Goal: Navigation & Orientation: Find specific page/section

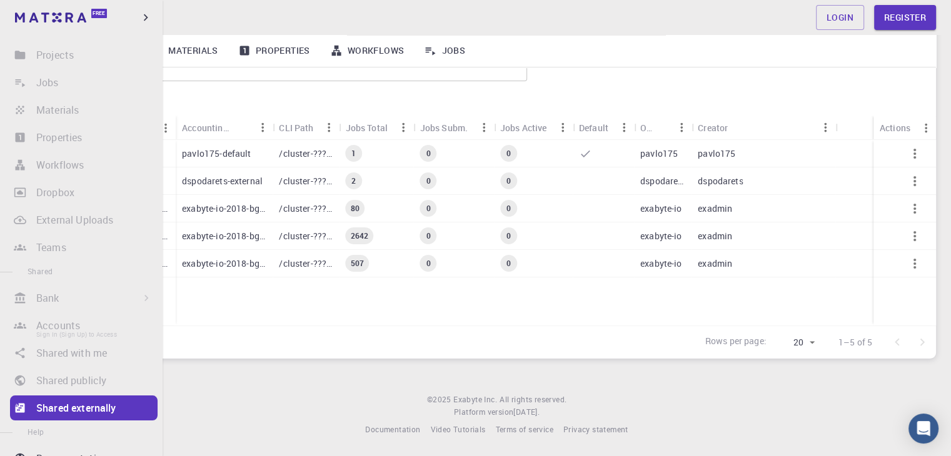
scroll to position [69, 0]
click at [60, 56] on li "Projects Sign In (Sign Up) to Access" at bounding box center [81, 56] width 163 height 25
click at [55, 141] on li "Properties Sign In (Sign Up) to Access" at bounding box center [81, 139] width 163 height 25
click at [58, 193] on li "Dropbox Sign In (Sign Up) to Access" at bounding box center [81, 194] width 163 height 25
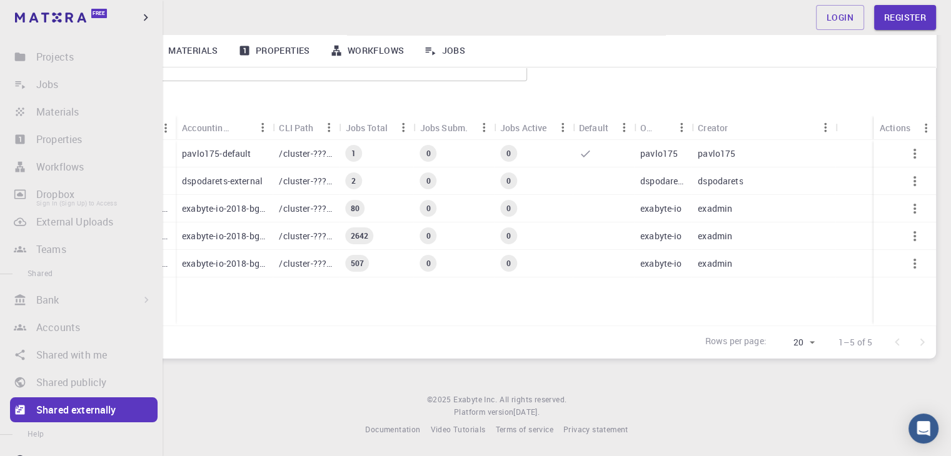
click at [58, 193] on li "Dropbox Sign In (Sign Up) to Access" at bounding box center [81, 194] width 163 height 25
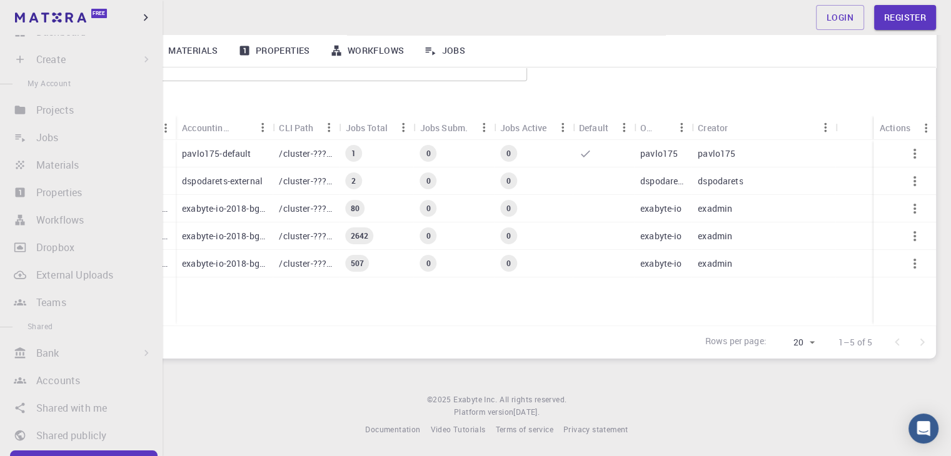
scroll to position [6, 0]
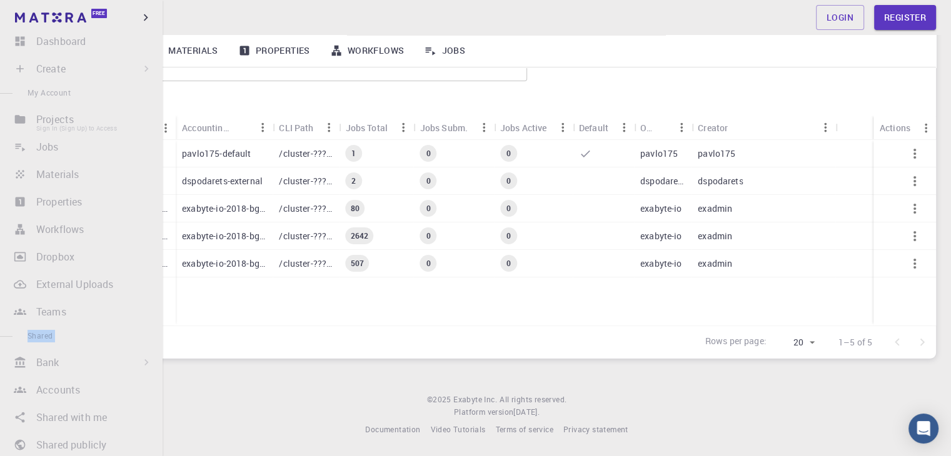
click at [53, 121] on li "Projects Sign In (Sign Up) to Access" at bounding box center [81, 119] width 163 height 25
click at [65, 176] on li "Materials Sign In (Sign Up) to Access" at bounding box center [81, 174] width 163 height 25
click at [17, 173] on li "Materials Sign In (Sign Up) to Access" at bounding box center [81, 174] width 163 height 25
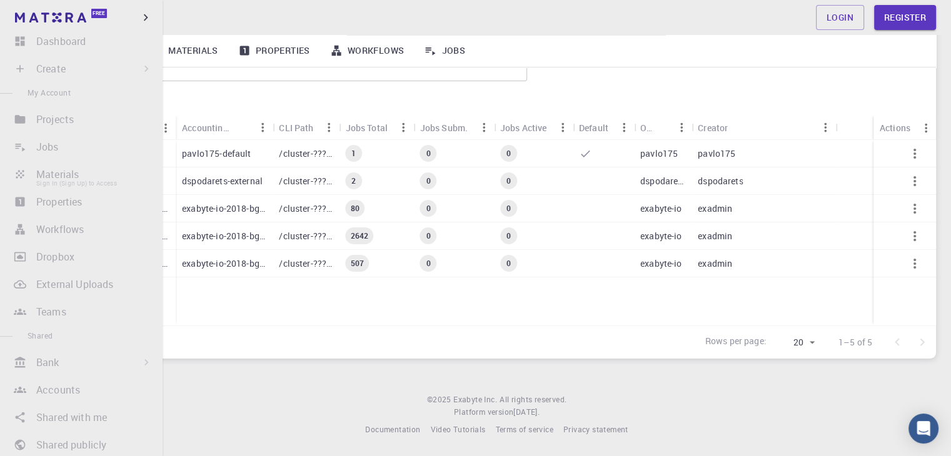
click at [50, 174] on li "Materials Sign In (Sign Up) to Access" at bounding box center [81, 174] width 163 height 25
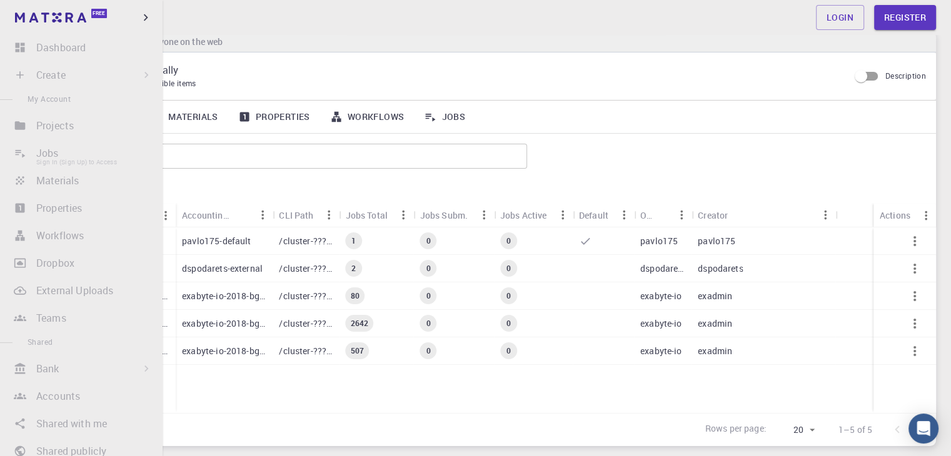
scroll to position [0, 0]
